Goal: Task Accomplishment & Management: Manage account settings

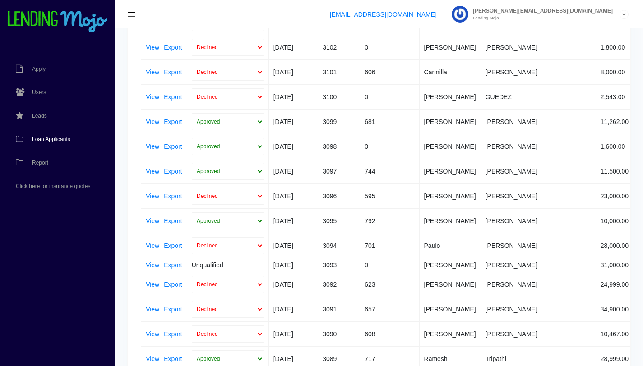
scroll to position [289, 0]
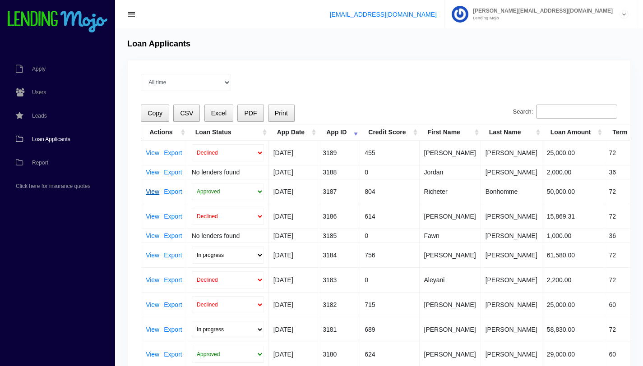
click at [156, 190] on link "View" at bounding box center [153, 191] width 14 height 6
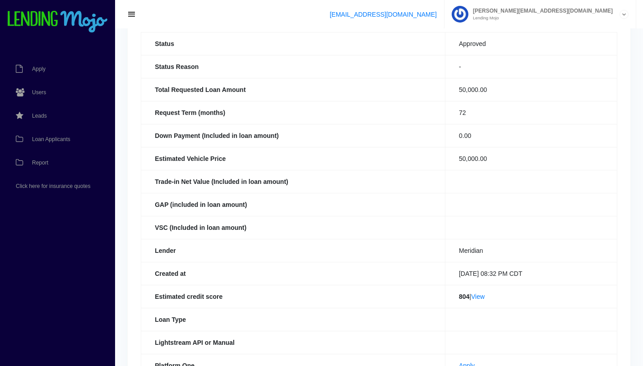
scroll to position [79, 0]
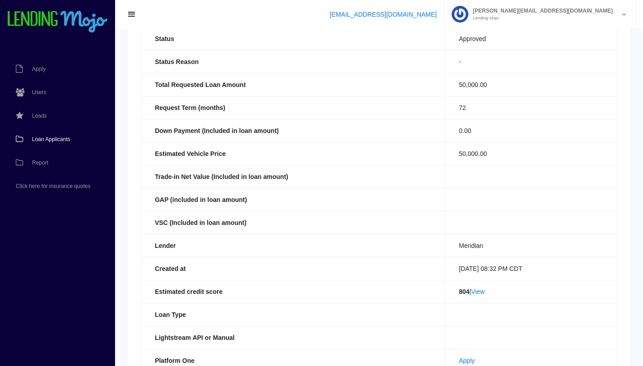
click at [37, 142] on link "Loan Applicants" at bounding box center [53, 139] width 106 height 23
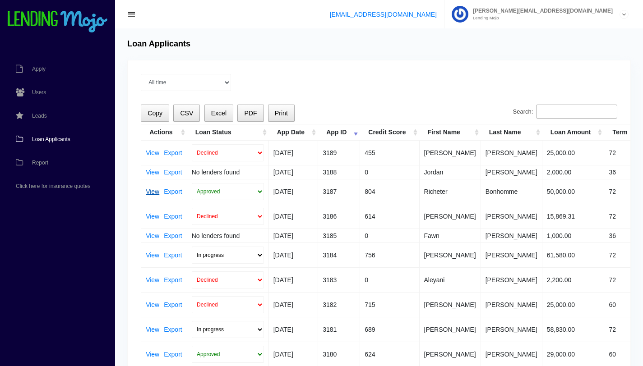
click at [147, 191] on link "View" at bounding box center [153, 191] width 14 height 6
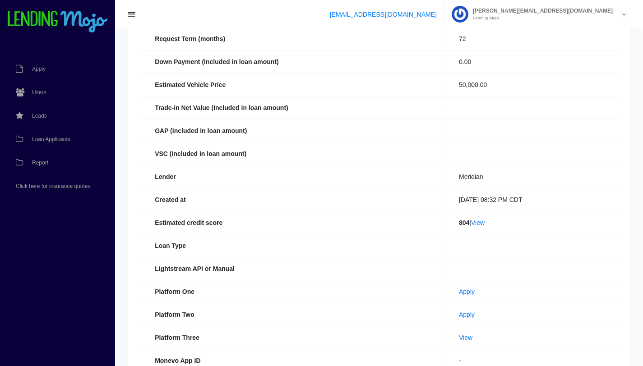
scroll to position [158, 0]
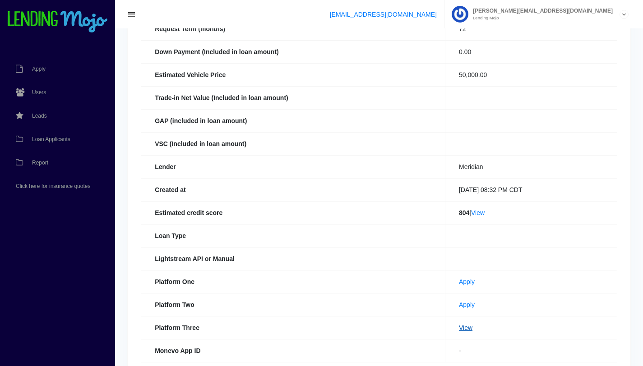
click at [459, 329] on link "View" at bounding box center [466, 327] width 14 height 7
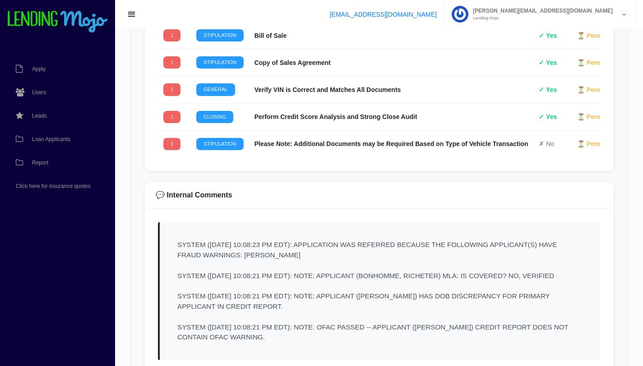
scroll to position [1538, 0]
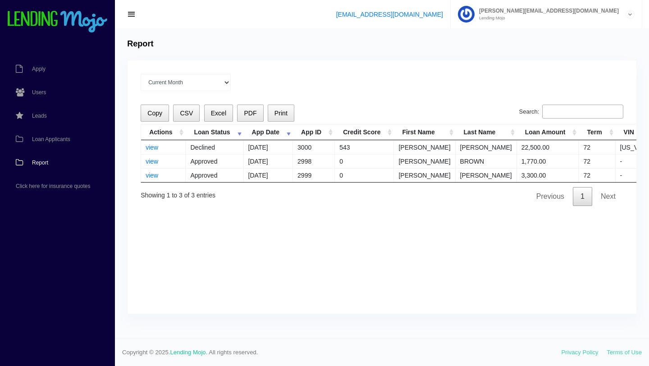
select select "Jun 2025"
click at [56, 142] on span "Loan Applicants" at bounding box center [51, 139] width 38 height 5
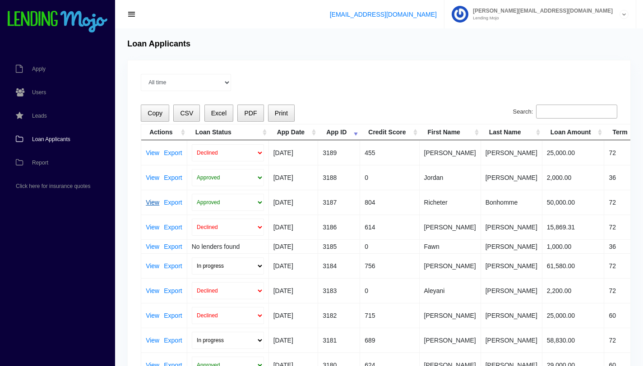
click at [157, 204] on link "View" at bounding box center [153, 202] width 14 height 6
click at [155, 179] on link "View" at bounding box center [153, 178] width 14 height 6
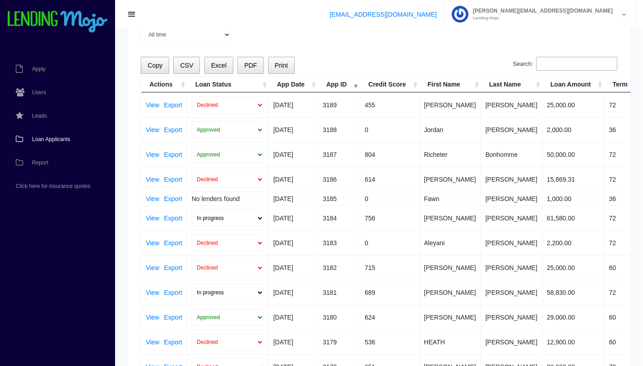
scroll to position [90, 0]
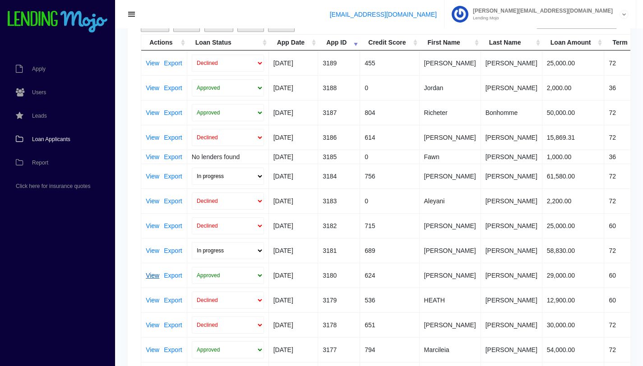
click at [156, 273] on link "View" at bounding box center [153, 275] width 14 height 6
click at [150, 138] on link "View" at bounding box center [153, 137] width 14 height 6
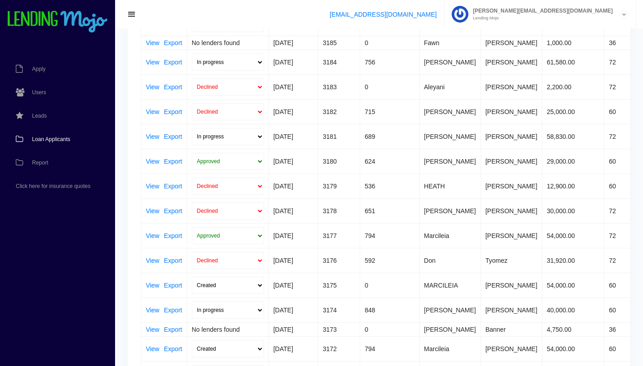
scroll to position [213, 0]
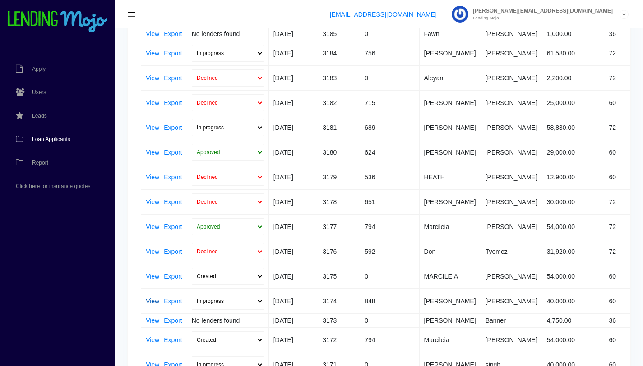
click at [153, 299] on link "View" at bounding box center [153, 301] width 14 height 6
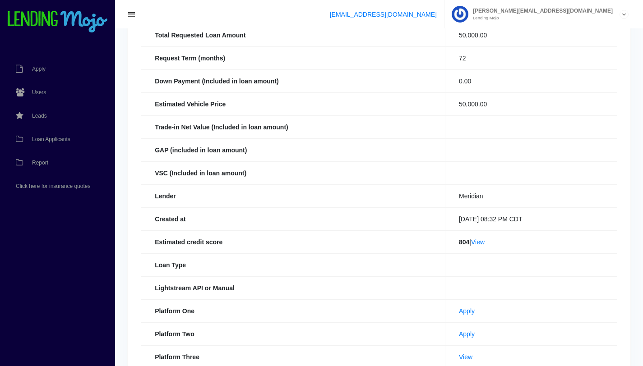
scroll to position [207, 0]
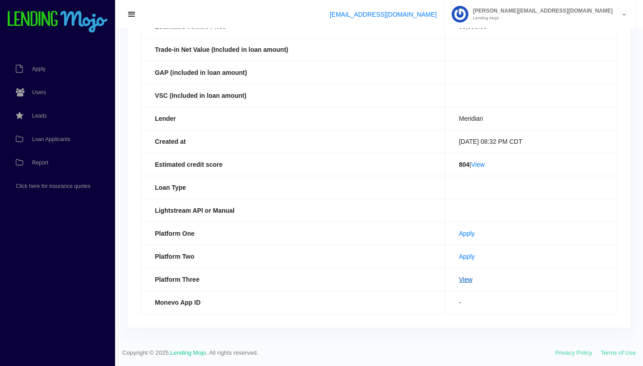
click at [459, 277] on link "View" at bounding box center [466, 279] width 14 height 7
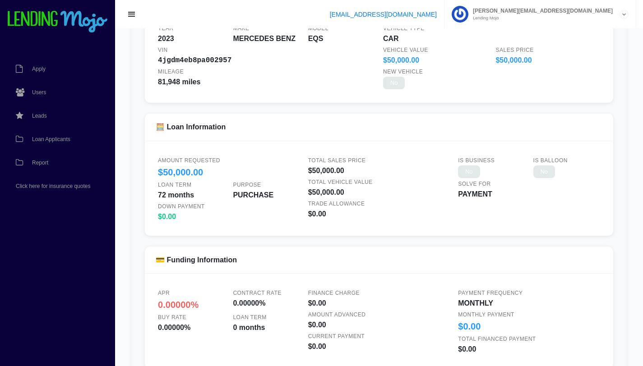
scroll to position [687, 0]
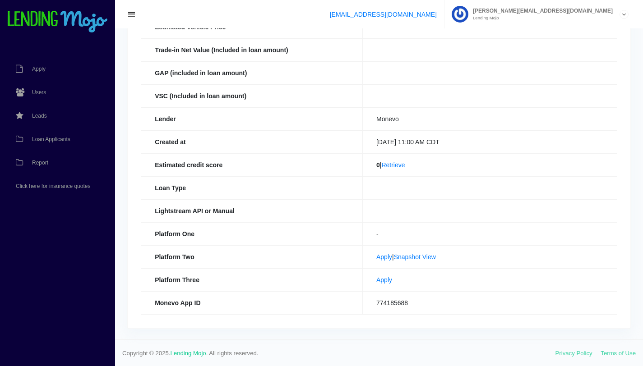
scroll to position [207, 0]
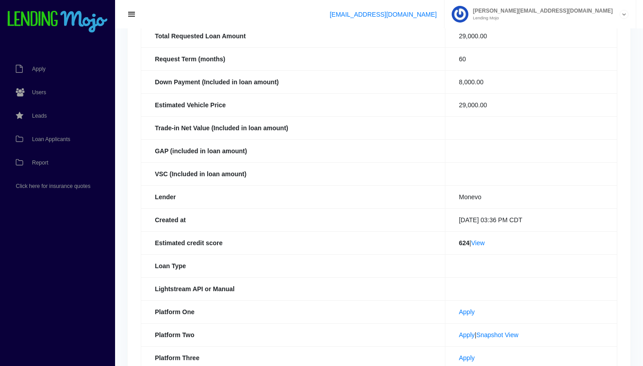
scroll to position [127, 0]
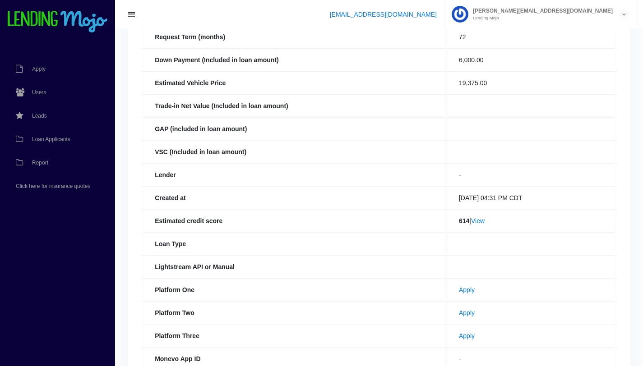
scroll to position [111, 0]
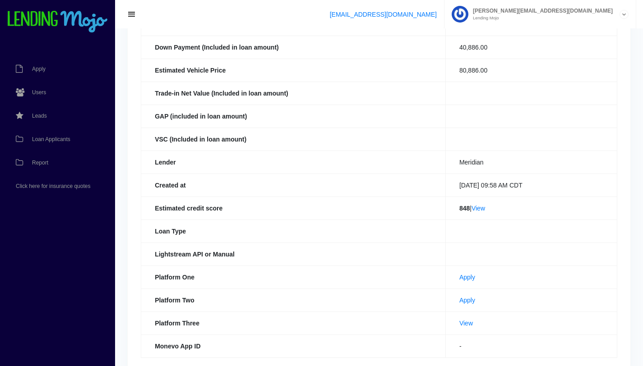
scroll to position [165, 0]
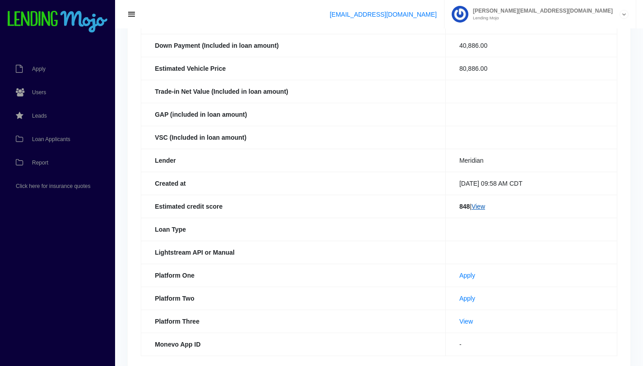
click at [478, 207] on link "View" at bounding box center [478, 206] width 14 height 7
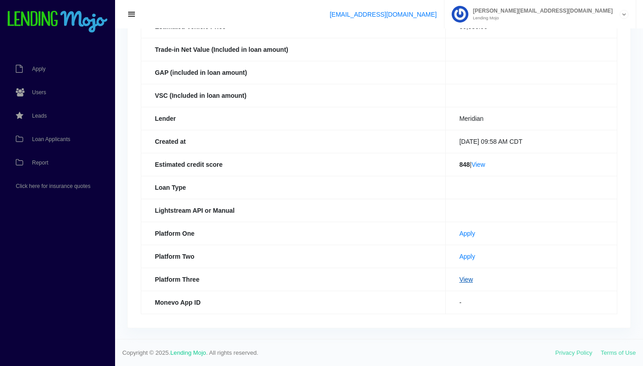
click at [459, 282] on link "View" at bounding box center [466, 279] width 14 height 7
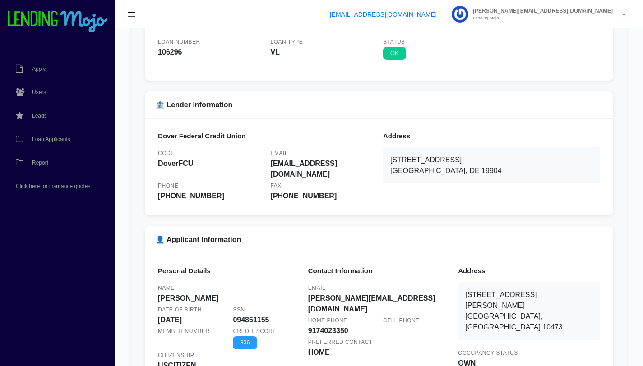
scroll to position [91, 0]
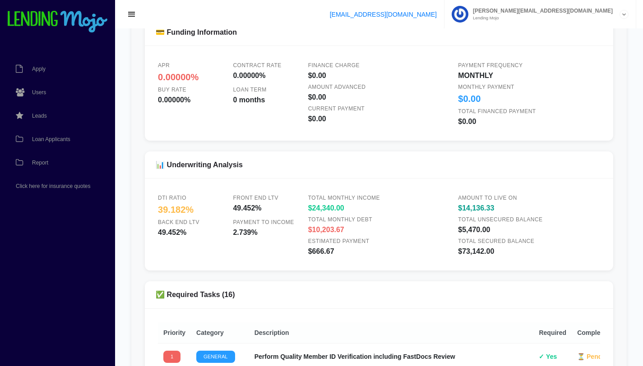
scroll to position [970, 0]
